Goal: Transaction & Acquisition: Purchase product/service

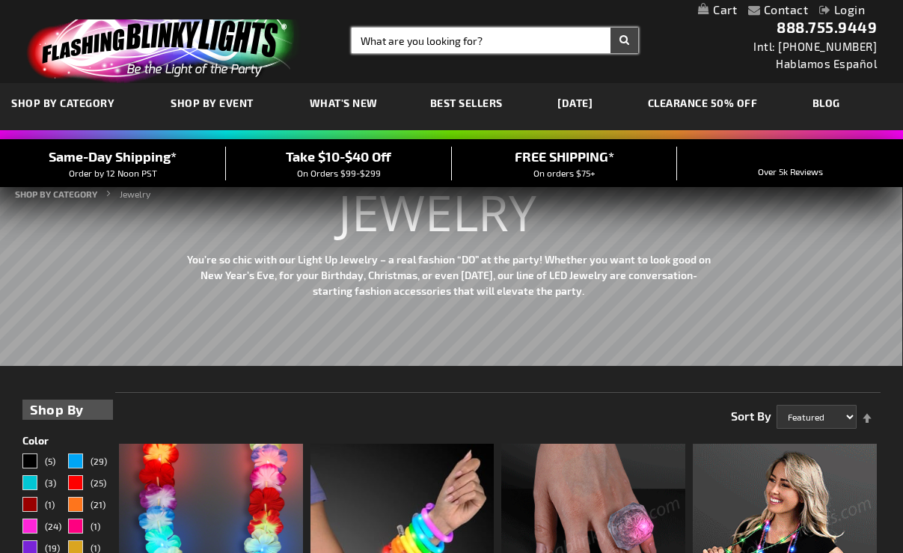
click at [521, 43] on input "Search" at bounding box center [495, 40] width 287 height 25
type input "halloween"
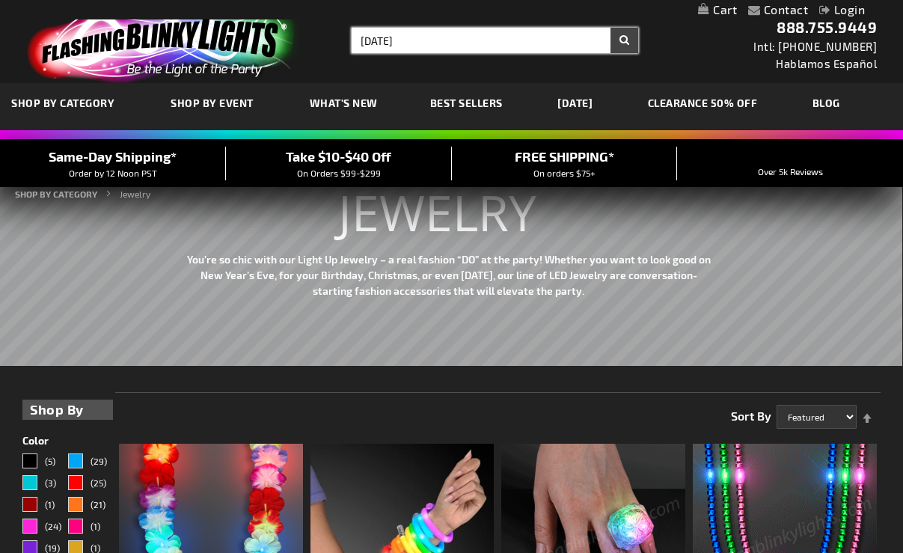
click at [610, 28] on button "Search" at bounding box center [624, 40] width 28 height 25
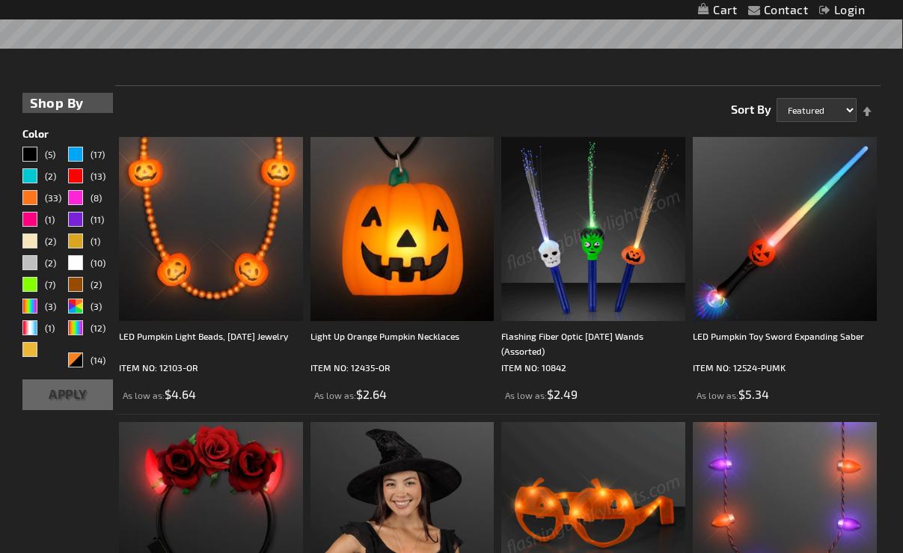
scroll to position [606, 0]
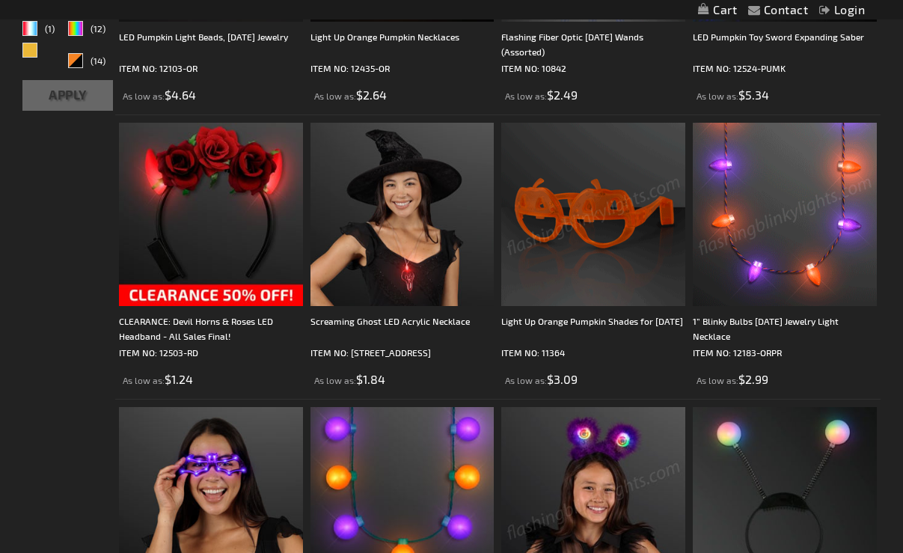
click at [767, 239] on img at bounding box center [785, 215] width 184 height 184
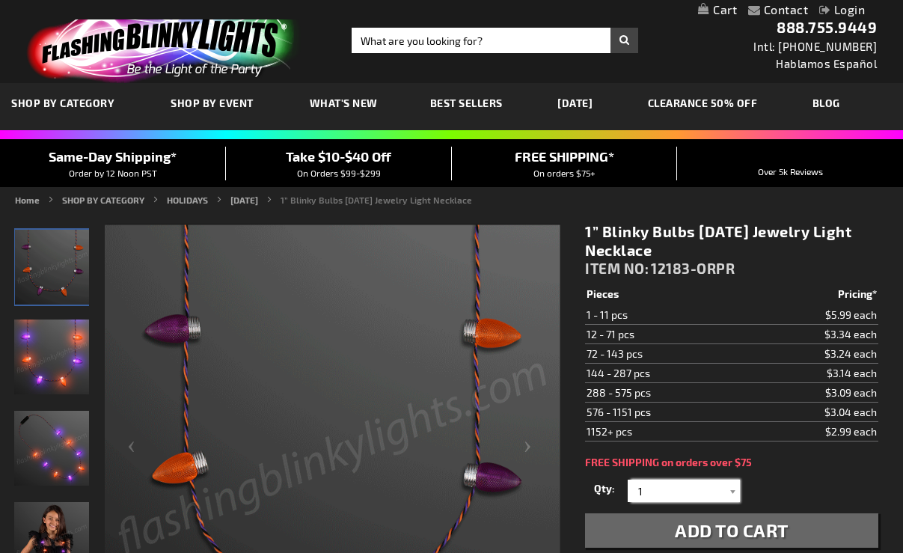
click at [699, 494] on input "1" at bounding box center [685, 491] width 108 height 22
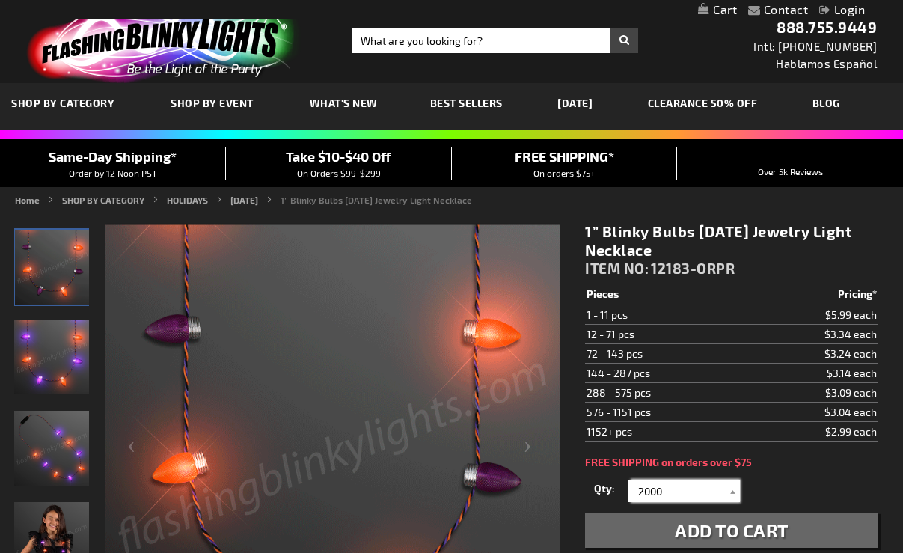
type input "2000"
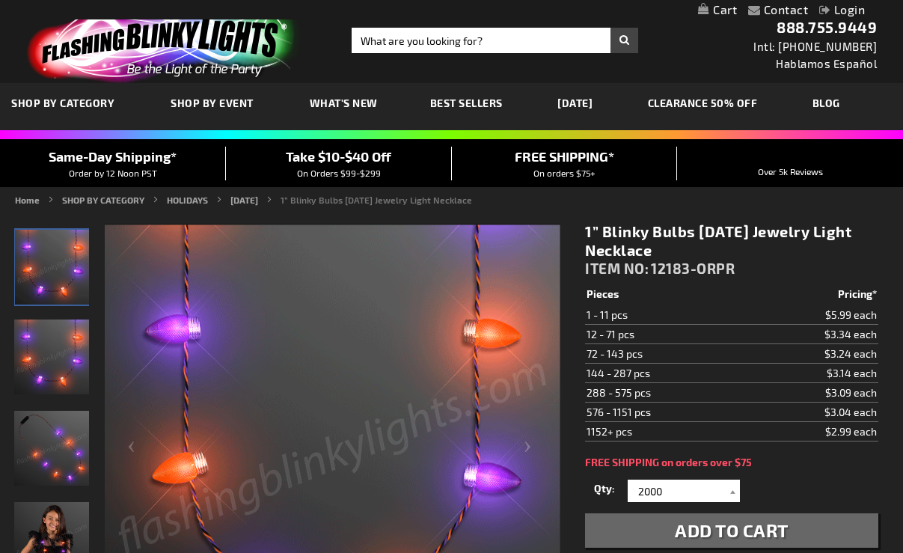
click at [775, 490] on div "Qty 1 2 3 4 5 6 7 8 9 10 11 12 24 36 48 60 72 84 96 108 120 132 144 156 168" at bounding box center [731, 491] width 292 height 30
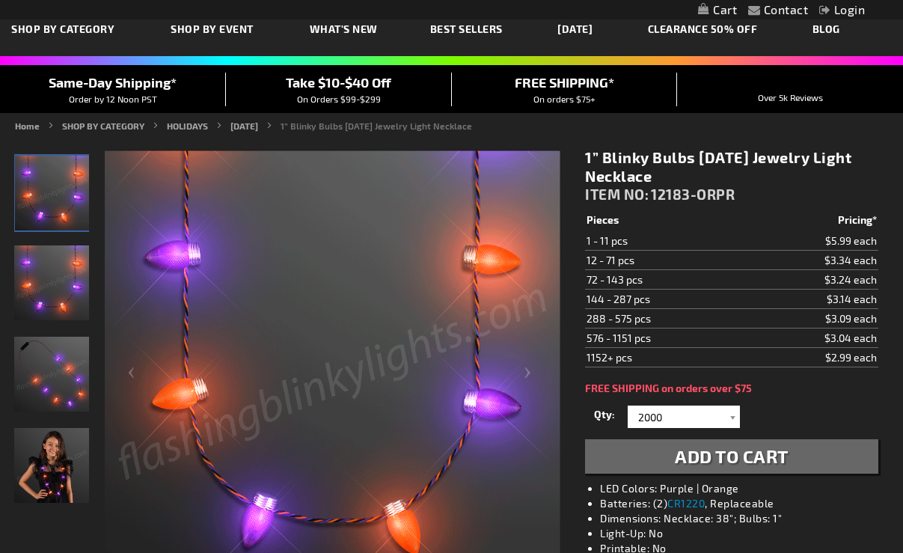
scroll to position [75, 0]
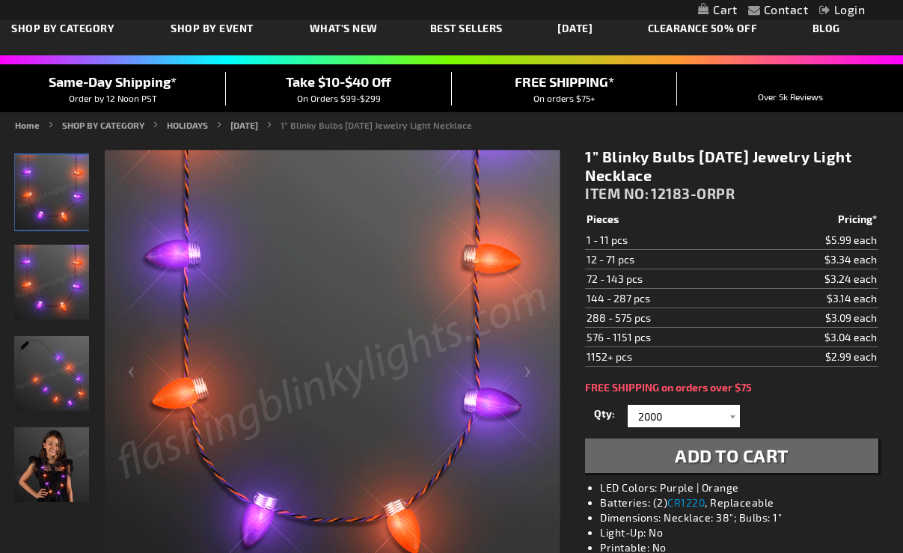
click at [732, 468] on button "Add to Cart" at bounding box center [731, 455] width 292 height 34
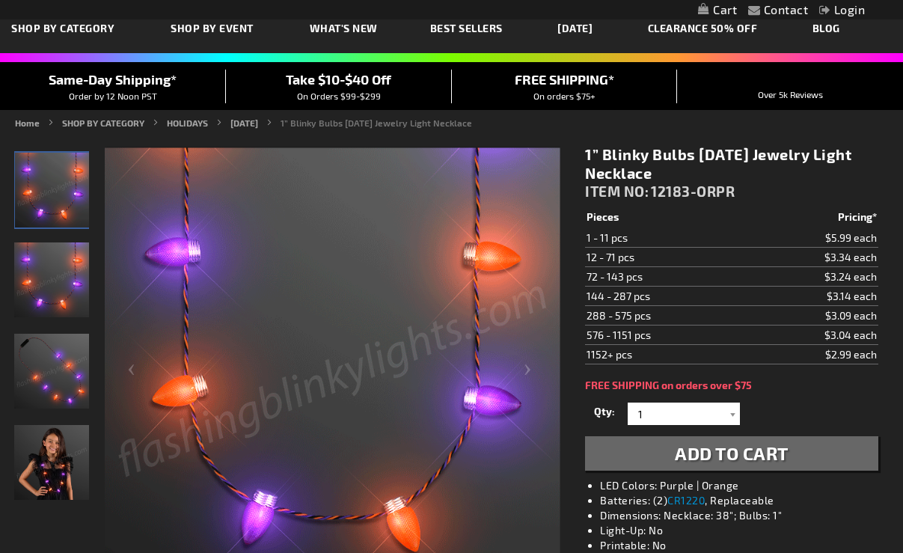
click at [712, 6] on link "My Cart" at bounding box center [717, 10] width 39 height 14
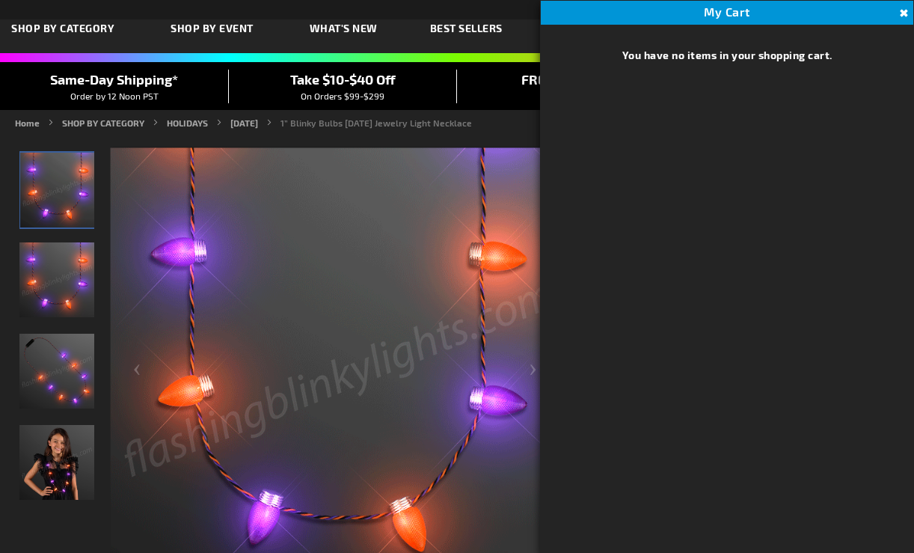
click at [902, 16] on button "Close" at bounding box center [902, 13] width 16 height 16
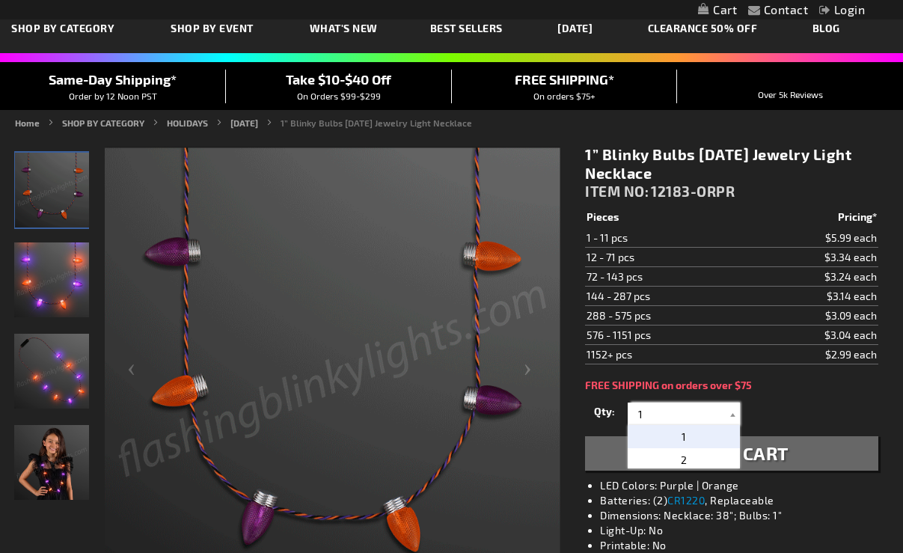
click at [693, 407] on input "1" at bounding box center [685, 413] width 108 height 22
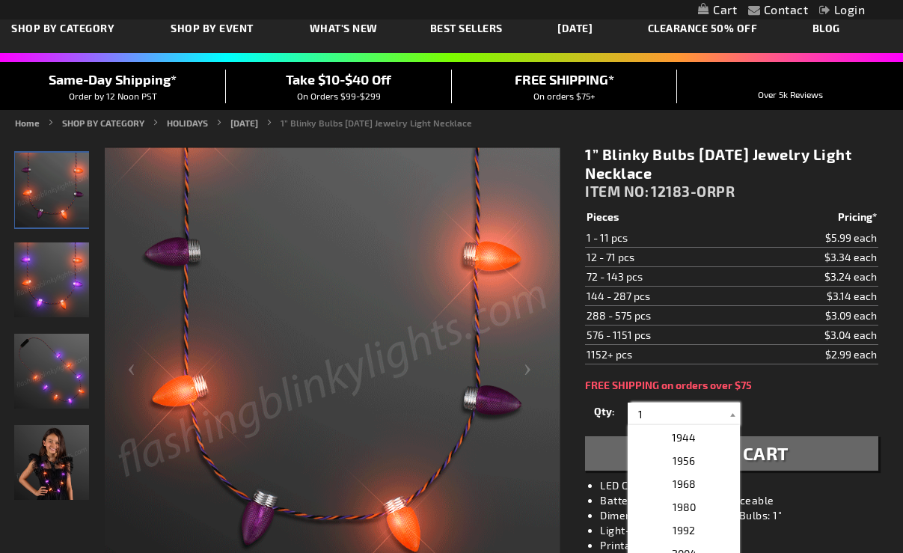
scroll to position [4079, 0]
click at [697, 496] on p "2016" at bounding box center [684, 485] width 112 height 23
type input "2016"
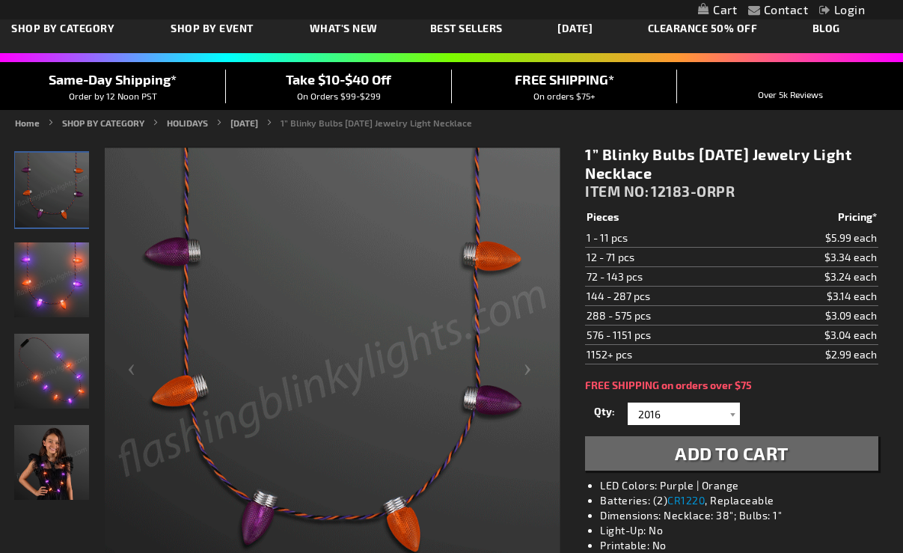
click at [708, 462] on span "Add to Cart" at bounding box center [732, 453] width 114 height 22
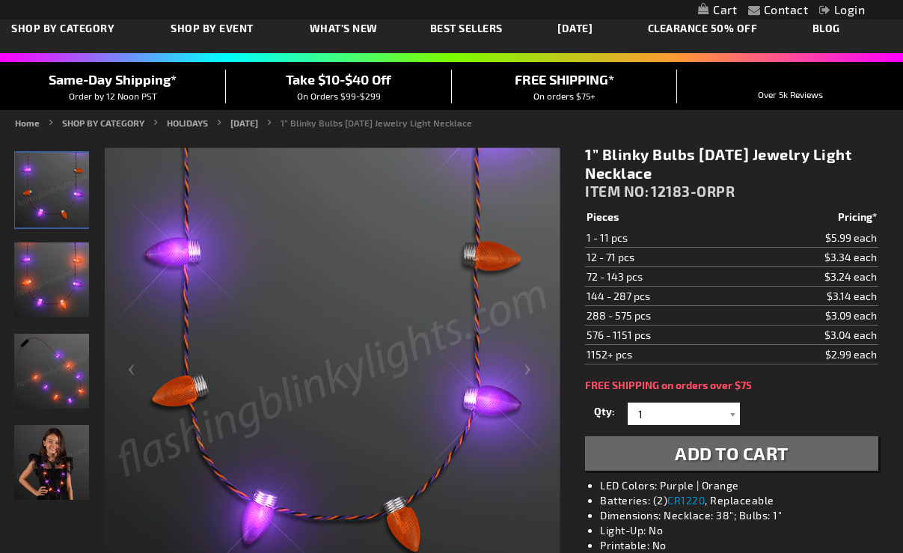
click at [721, 12] on link "My Cart" at bounding box center [717, 10] width 39 height 14
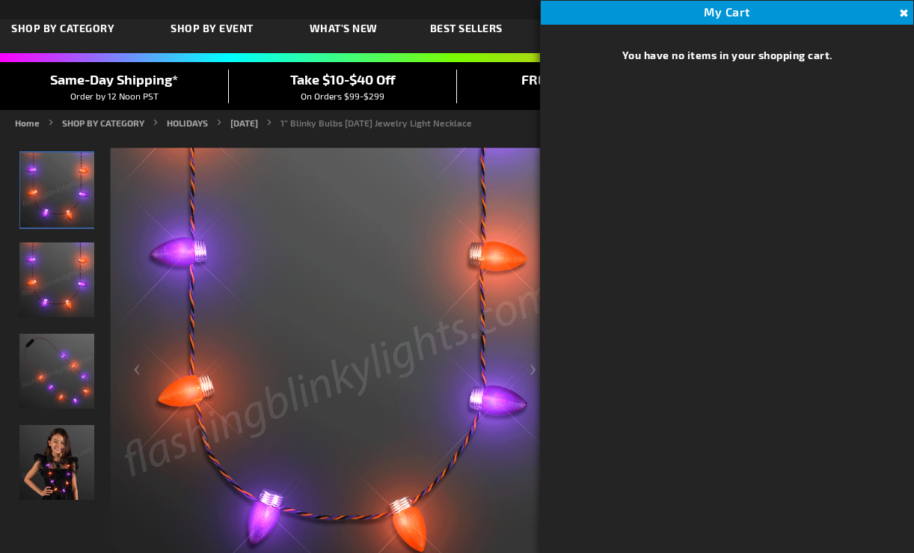
click at [902, 15] on button "Close" at bounding box center [902, 13] width 16 height 16
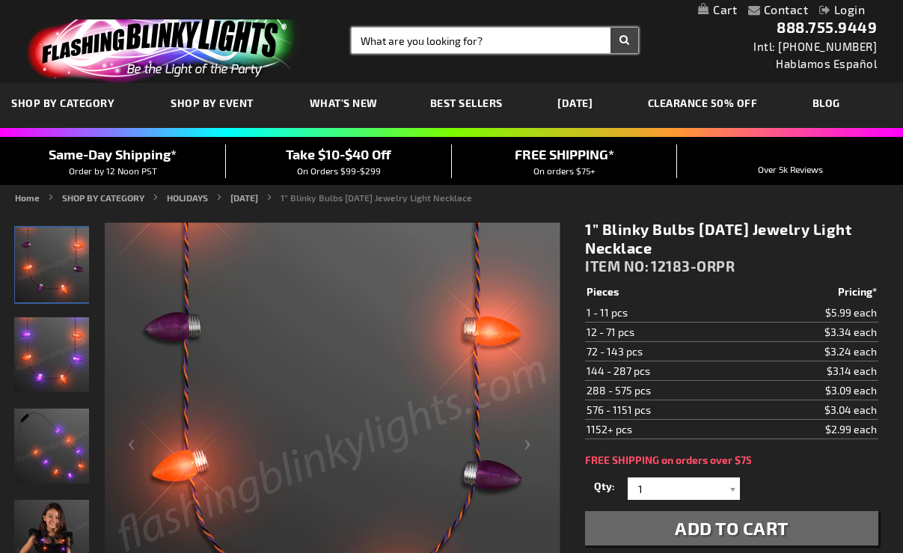
click at [438, 44] on input "Search" at bounding box center [495, 40] width 287 height 25
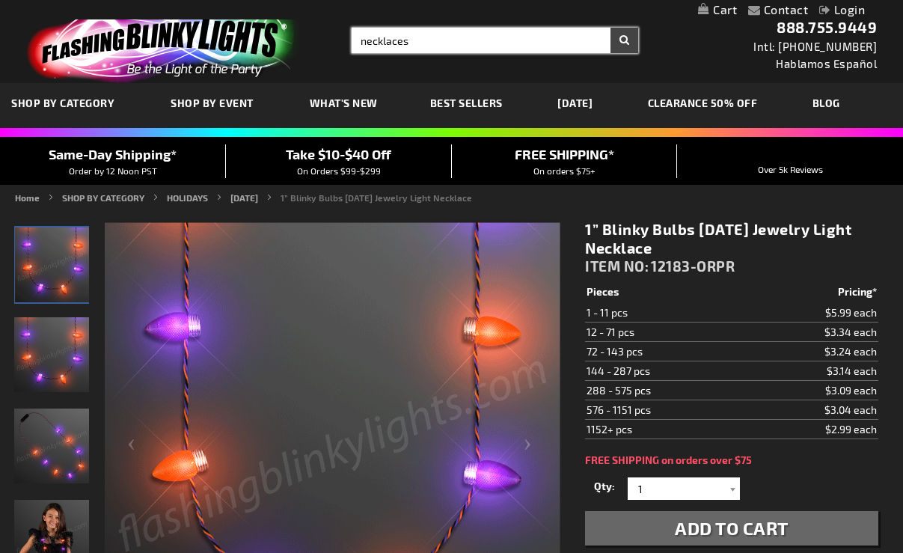
type input "necklaces"
click at [610, 28] on button "Search" at bounding box center [624, 40] width 28 height 25
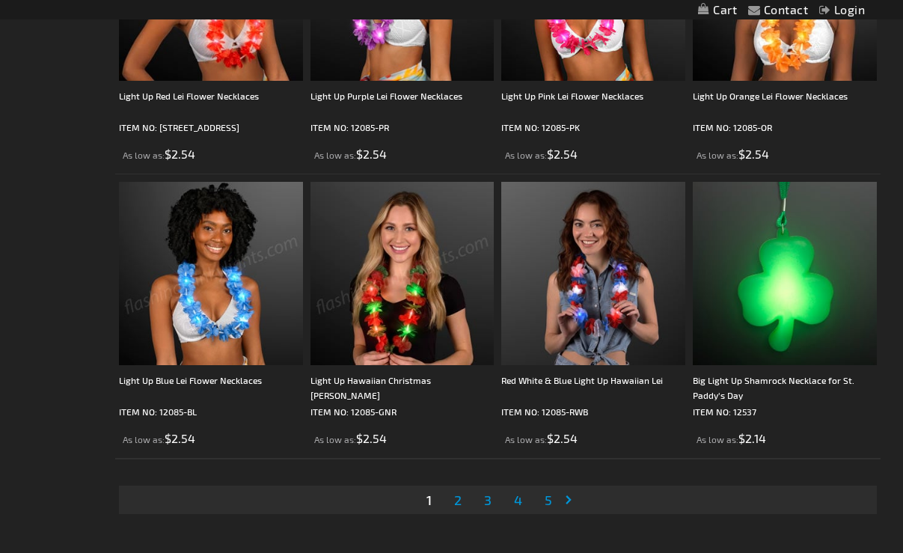
scroll to position [4563, 0]
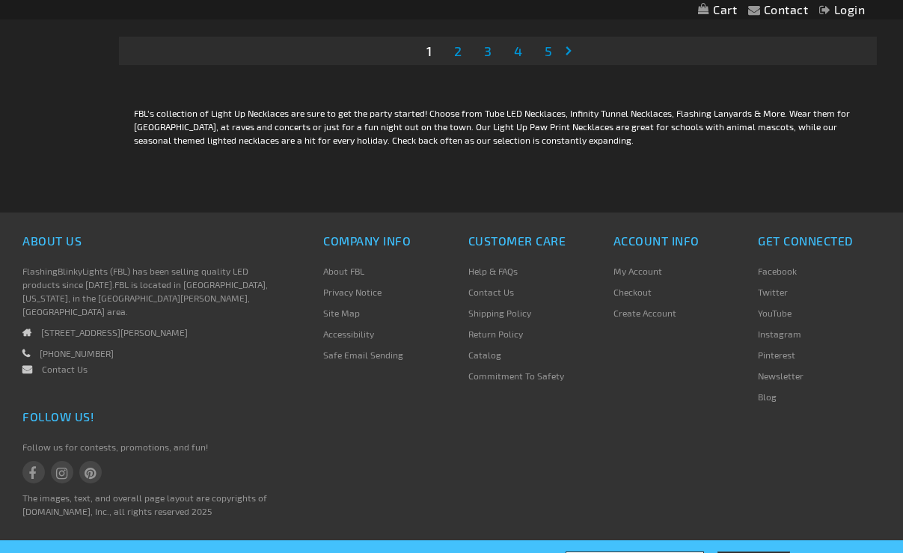
click at [549, 49] on span "5" at bounding box center [548, 51] width 7 height 16
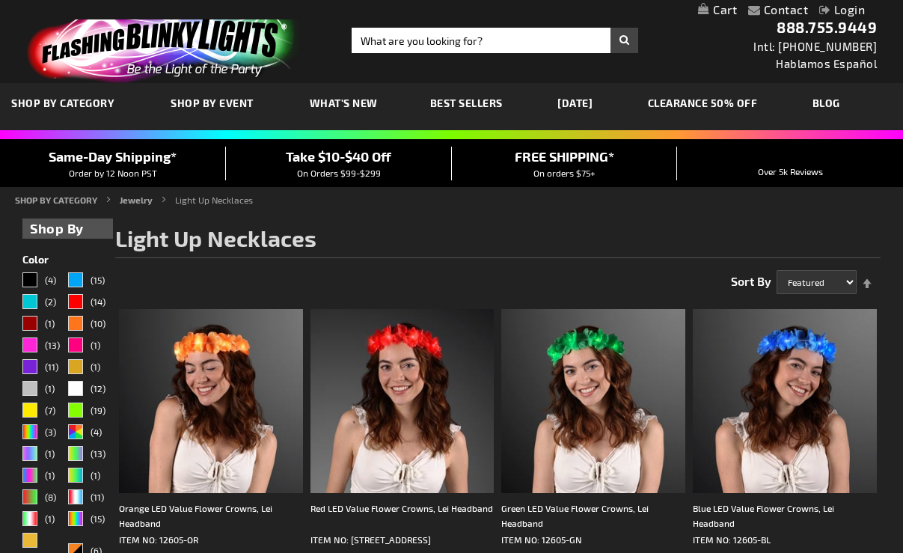
click at [604, 102] on link "[DATE]" at bounding box center [575, 103] width 58 height 50
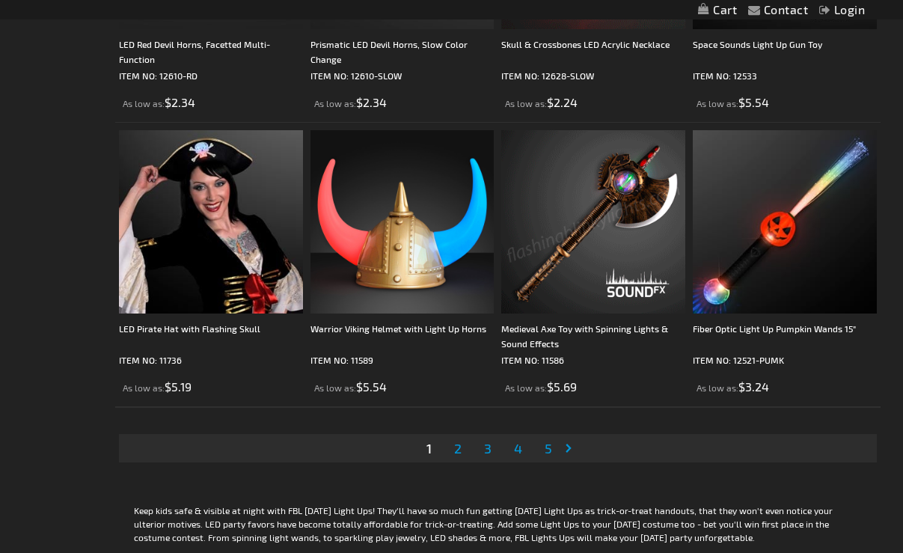
scroll to position [4414, 0]
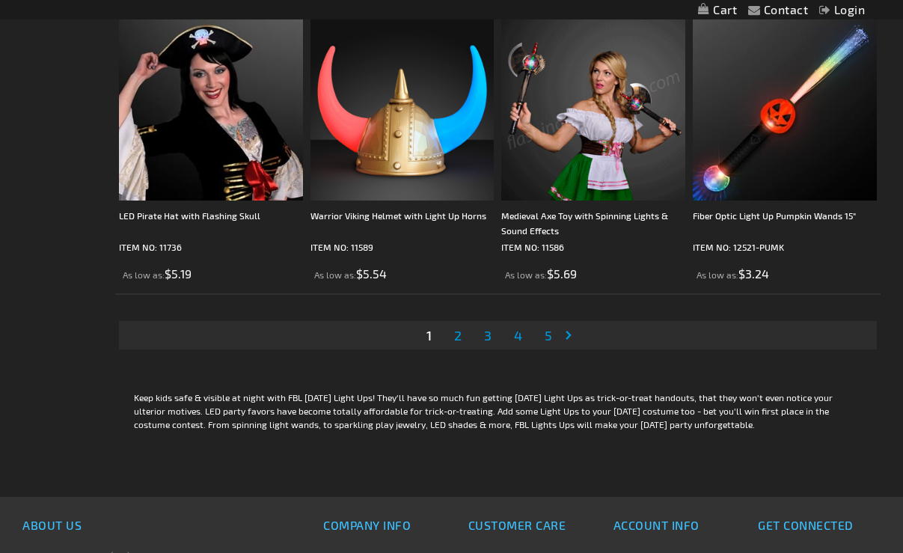
click at [459, 336] on span "2" at bounding box center [457, 335] width 7 height 16
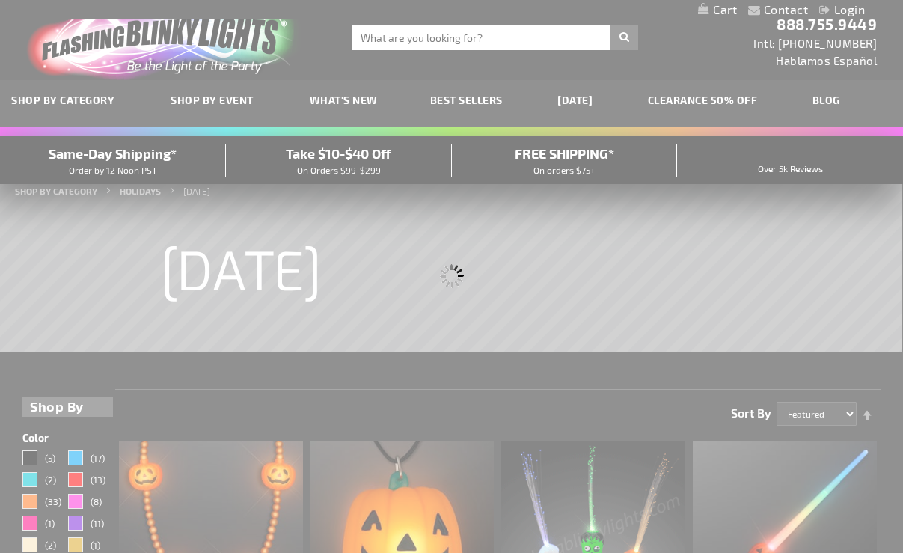
scroll to position [0, 0]
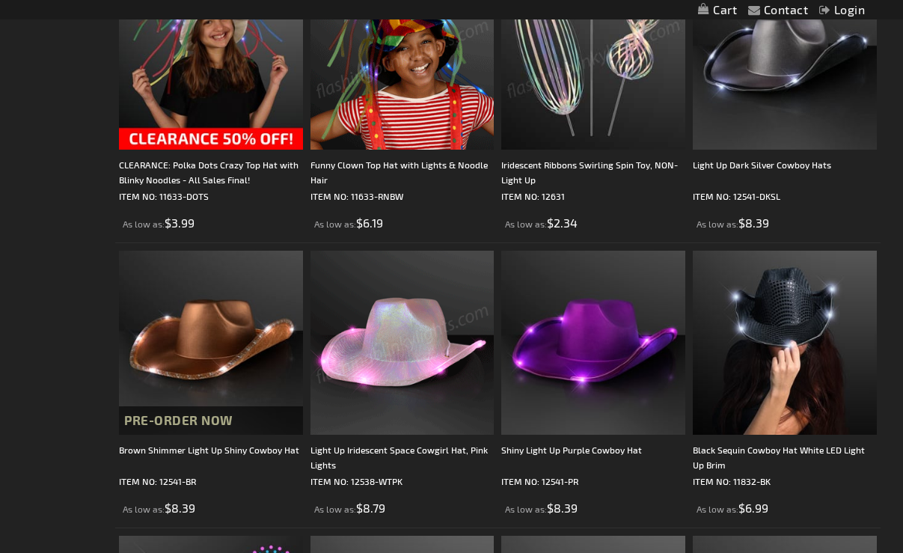
scroll to position [1531, 0]
